Goal: Complete application form

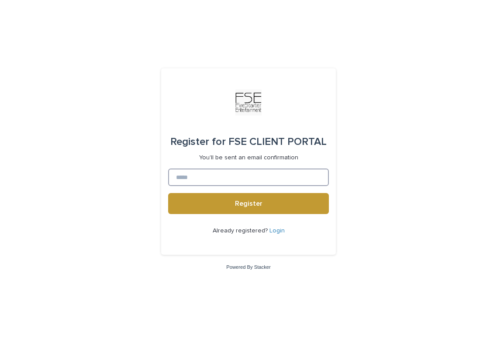
click at [268, 179] on input at bounding box center [248, 176] width 161 height 17
type input "**********"
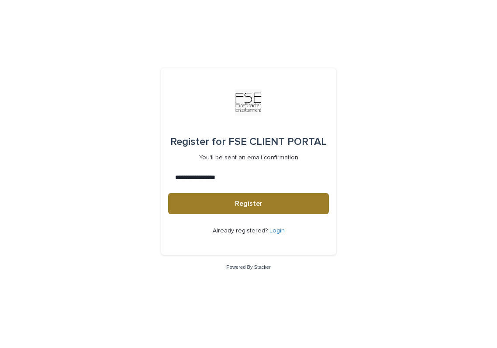
click at [257, 204] on span "Register" at bounding box center [249, 203] width 28 height 7
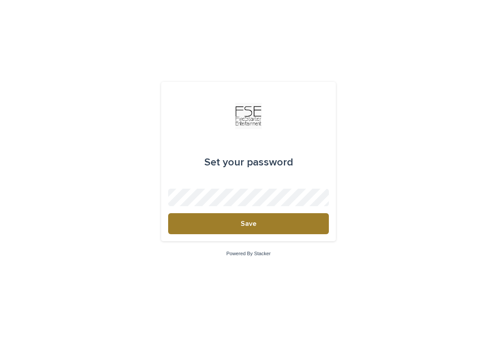
click at [250, 220] on span "Save" at bounding box center [249, 223] width 16 height 7
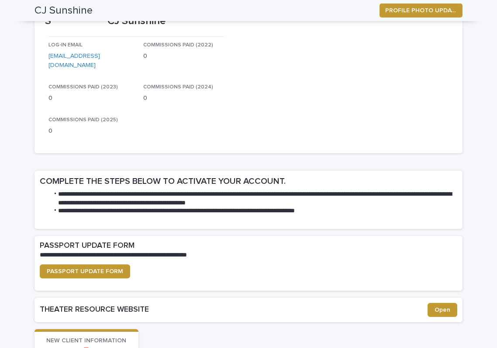
scroll to position [54, 0]
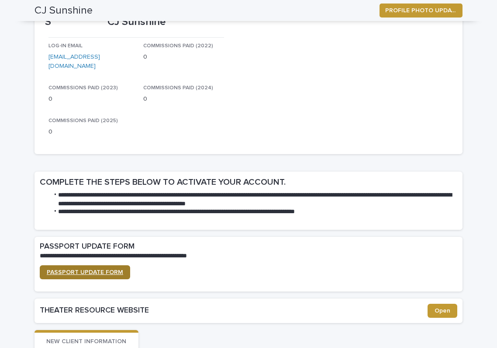
click at [118, 269] on span "PASSPORT UPDATE FORM" at bounding box center [85, 272] width 76 height 6
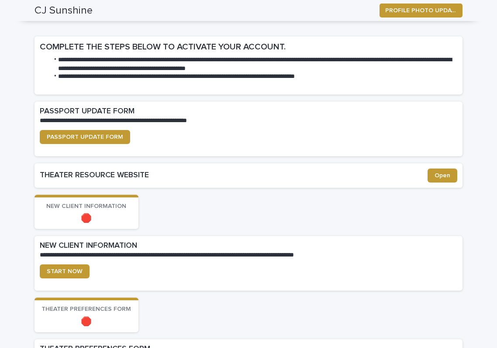
scroll to position [190, 0]
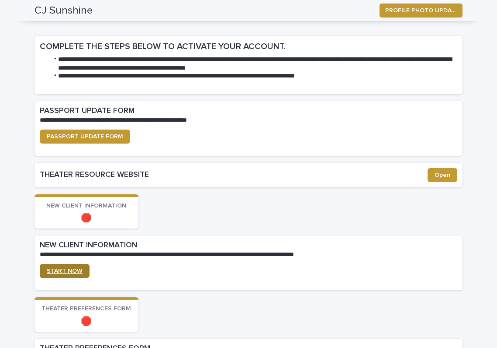
click at [51, 264] on link "START NOW" at bounding box center [65, 271] width 50 height 14
